Goal: Information Seeking & Learning: Find specific fact

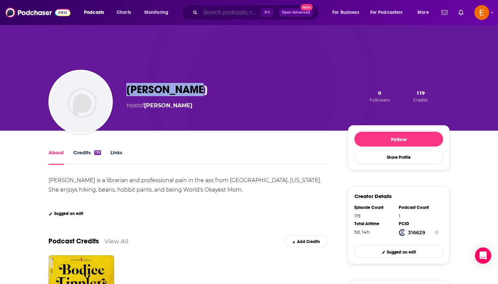
click at [229, 10] on input "Search podcasts, credits, & more..." at bounding box center [230, 12] width 61 height 11
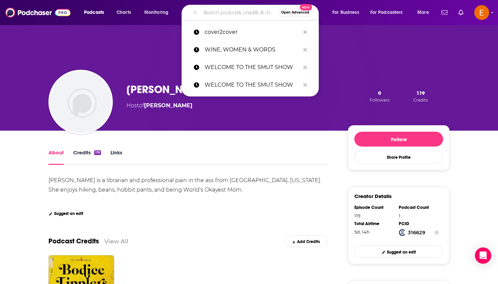
paste input "John Heilemann - Audrey to pitch, ask for interview"
type input "John Heilemann - Audrey to pitch, ask for interview"
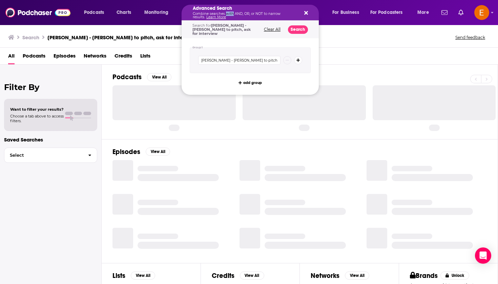
click at [228, 13] on p "Combine searches with AND, OR, or NOT to narrow results. Learn More" at bounding box center [245, 15] width 104 height 7
click at [300, 11] on div "Advanced Search Combine searches with AND, OR, or NOT to narrow results. Learn …" at bounding box center [250, 13] width 137 height 16
click at [303, 14] on button "Search podcasts, credits, & more..." at bounding box center [304, 12] width 5 height 5
click at [238, 10] on h5 "Advanced Search" at bounding box center [245, 8] width 104 height 5
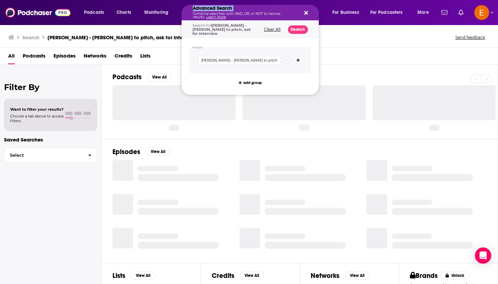
click at [238, 10] on h5 "Advanced Search" at bounding box center [245, 8] width 104 height 5
click at [307, 13] on icon "Search podcasts, credits, & more..." at bounding box center [306, 12] width 4 height 5
click at [209, 20] on div "Advanced Search Combine searches with AND, OR, or NOT to narrow results. Learn …" at bounding box center [250, 13] width 137 height 16
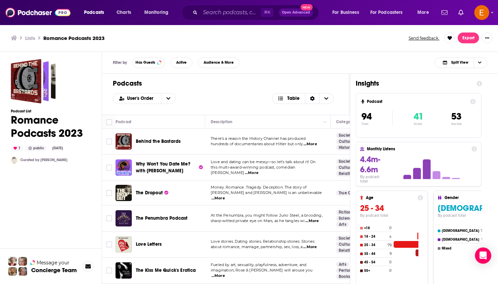
scroll to position [1412, 0]
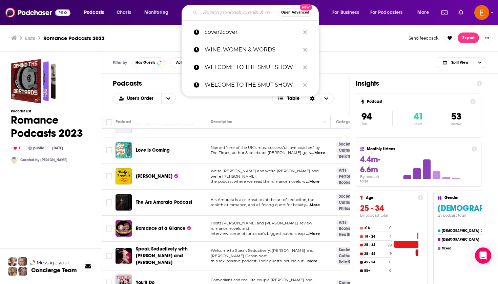
click at [230, 13] on input "Search podcasts, credits, & more..." at bounding box center [239, 12] width 78 height 11
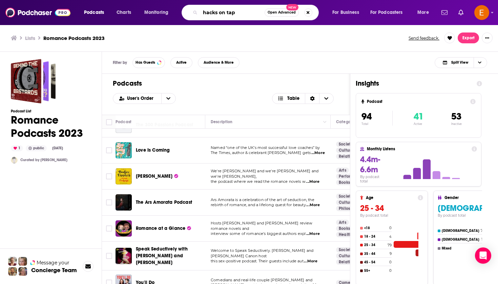
type input "hacks on tap"
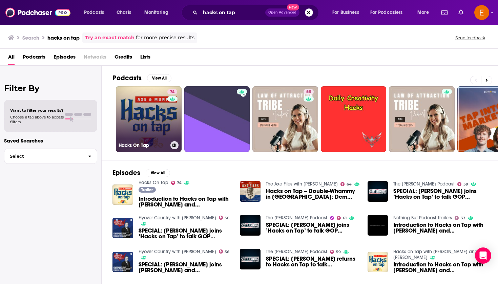
click at [154, 122] on link "74 Hacks On Tap" at bounding box center [149, 119] width 66 height 66
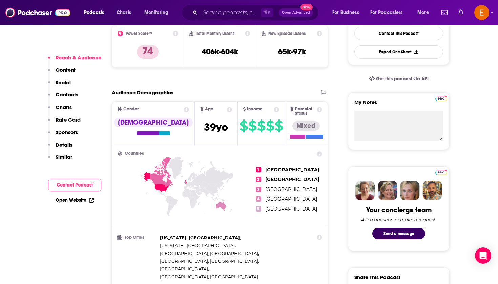
scroll to position [185, 0]
